Goal: Task Accomplishment & Management: Manage account settings

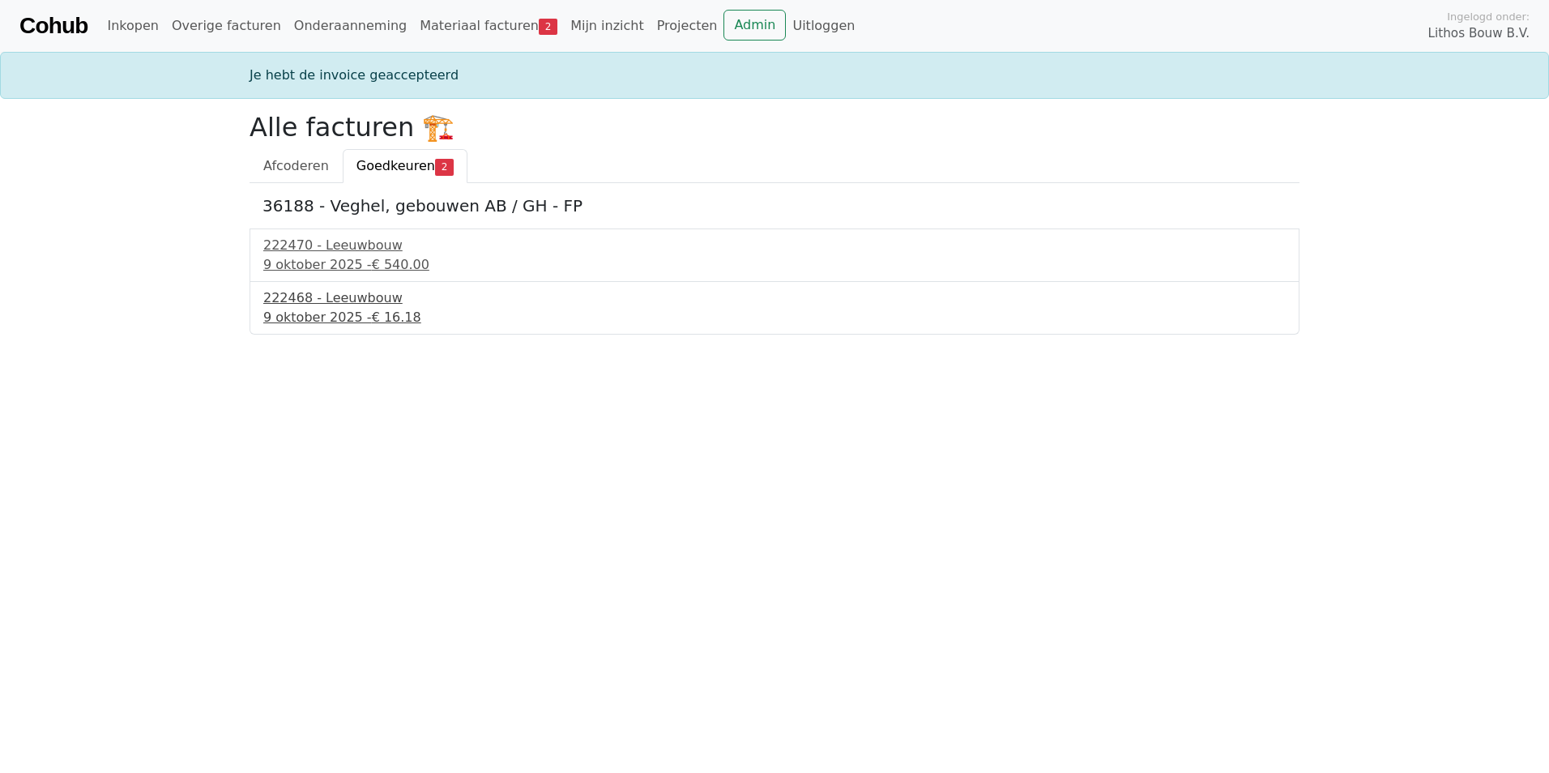
click at [318, 305] on div "222468 - Leeuwbouw" at bounding box center [774, 297] width 1023 height 19
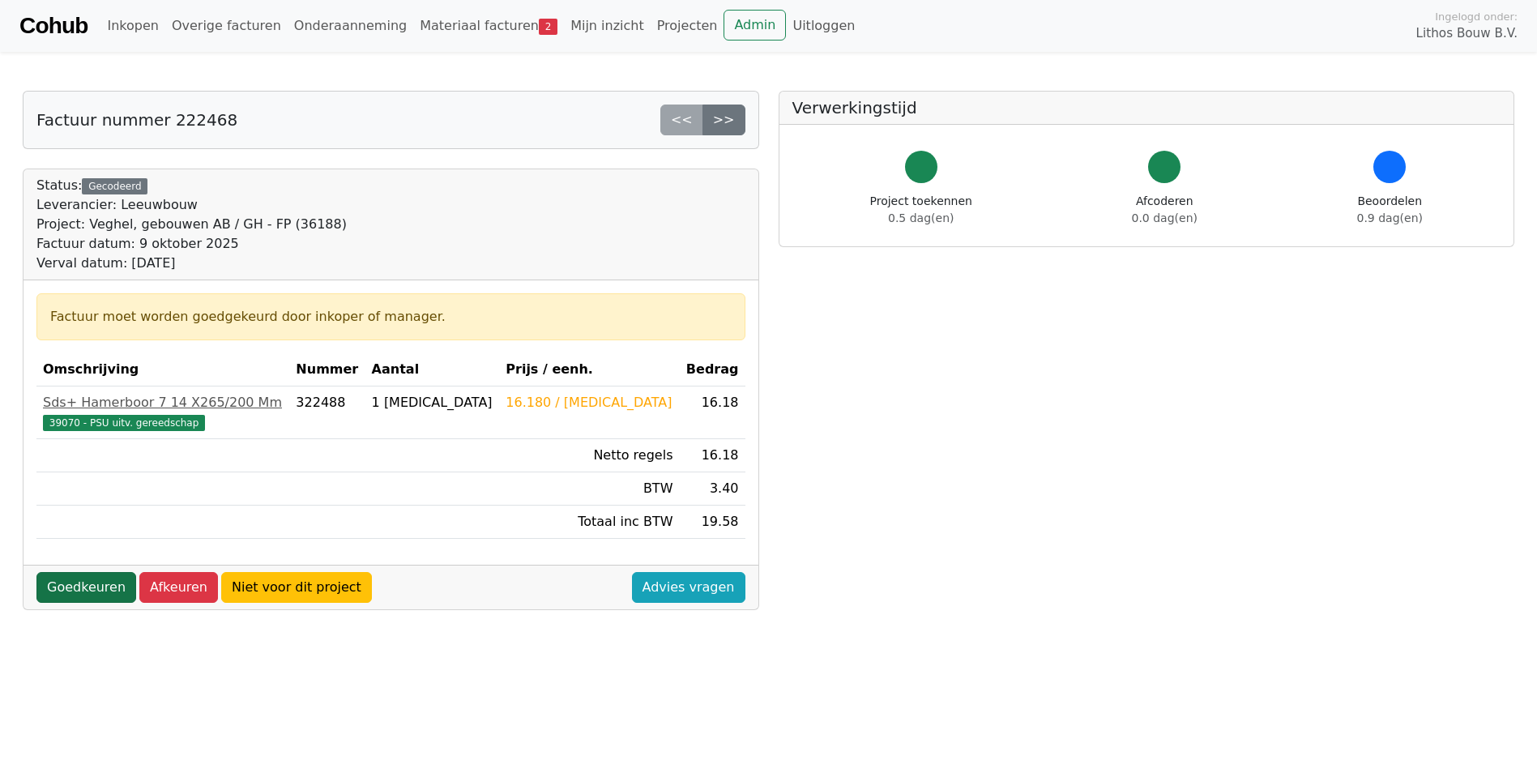
click at [95, 583] on link "Goedkeuren" at bounding box center [86, 587] width 100 height 31
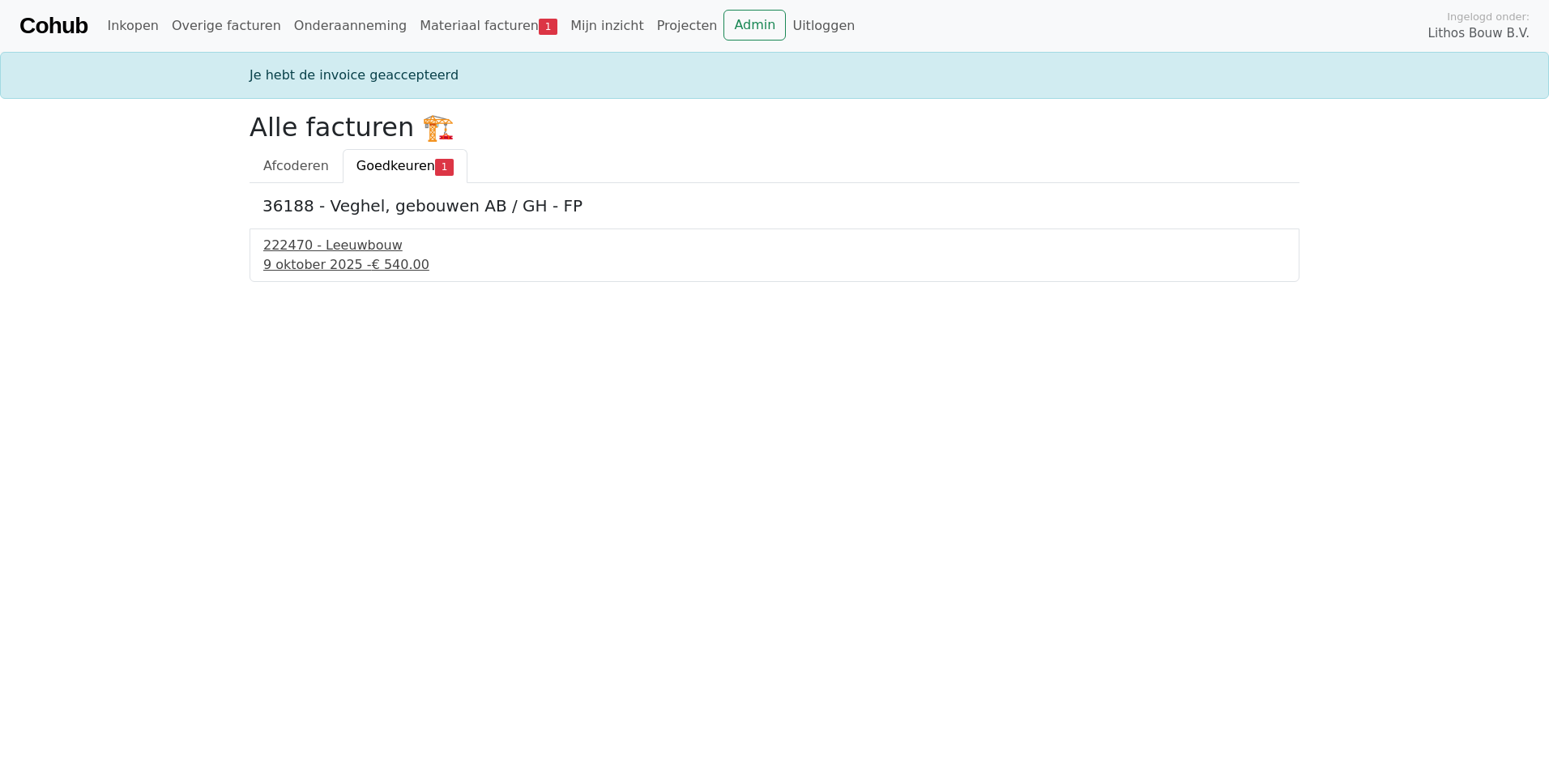
click at [297, 249] on div "222470 - Leeuwbouw" at bounding box center [774, 245] width 1023 height 19
